Goal: Navigation & Orientation: Go to known website

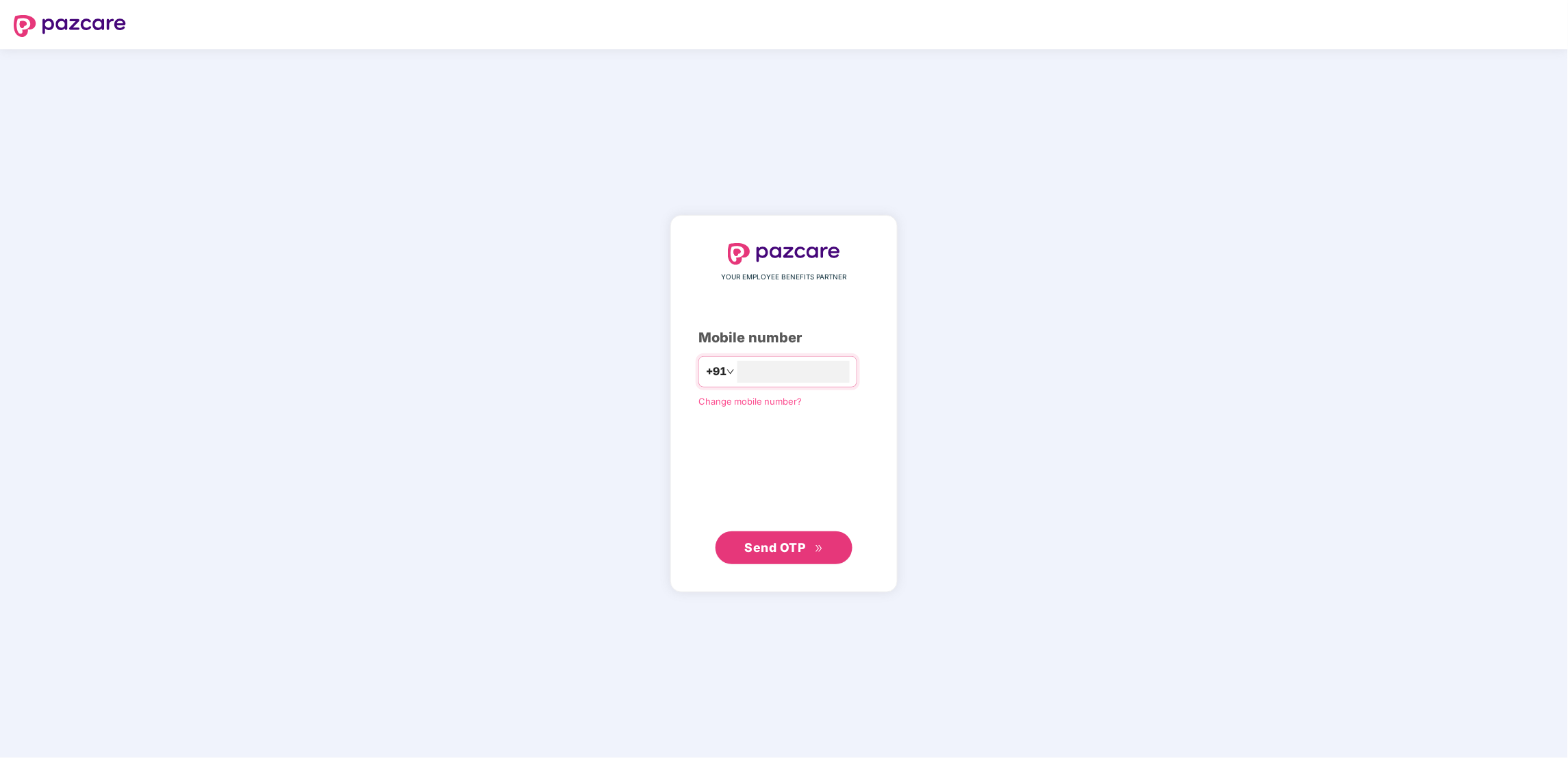
click at [266, 0] on header at bounding box center [784, 24] width 1568 height 50
